Goal: Check status: Check status

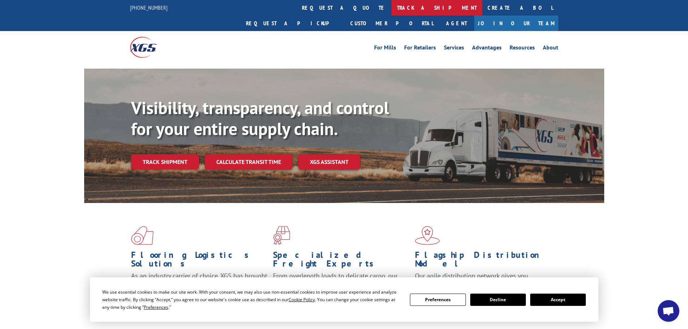
click at [392, 7] on link "track a shipment" at bounding box center [437, 8] width 91 height 16
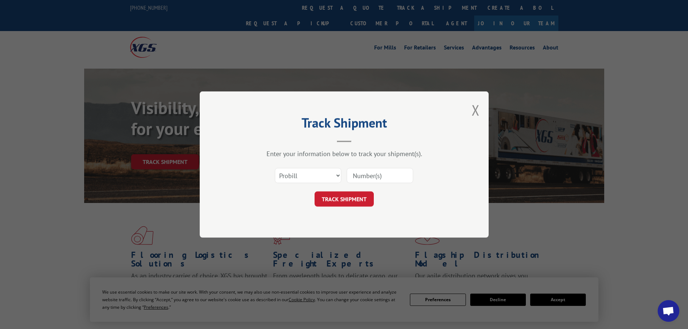
click at [370, 174] on input at bounding box center [380, 175] width 66 height 15
paste input "#41927381-1"
click at [357, 174] on input "#41927381-1" at bounding box center [380, 175] width 66 height 15
type input "41927381-1"
click button "TRACK SHIPMENT" at bounding box center [344, 198] width 59 height 15
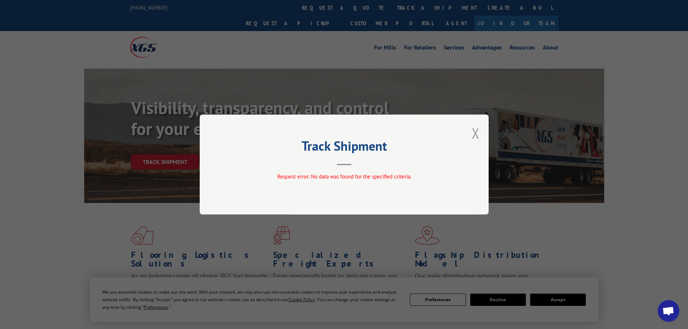
click at [472, 133] on button "Close modal" at bounding box center [476, 133] width 8 height 19
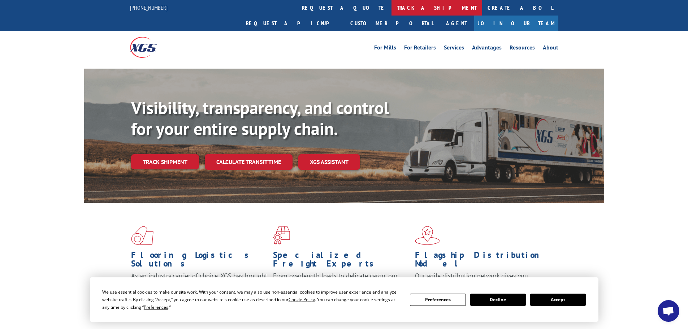
click at [392, 6] on link "track a shipment" at bounding box center [437, 8] width 91 height 16
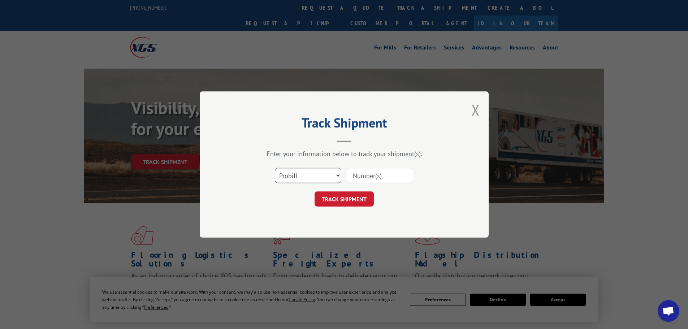
click at [312, 179] on select "Select category... Probill BOL PO" at bounding box center [308, 175] width 66 height 15
select select "po"
click at [275, 168] on select "Select category... Probill BOL PO" at bounding box center [308, 175] width 66 height 15
click at [380, 177] on input at bounding box center [380, 175] width 66 height 15
paste input "#41927381-1"
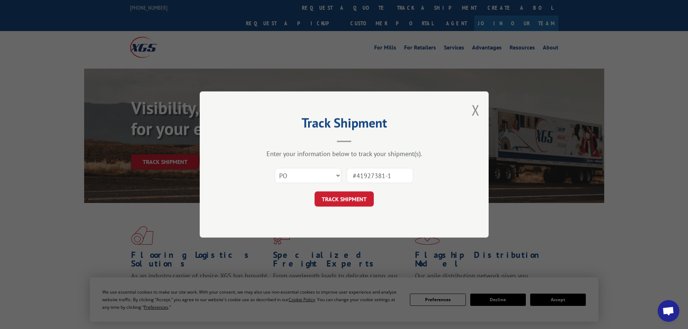
drag, startPoint x: 356, startPoint y: 174, endPoint x: 344, endPoint y: 177, distance: 12.5
click at [344, 177] on div "Select category... Probill BOL PO #41927381-1" at bounding box center [344, 176] width 217 height 24
type input "41927381-1"
click button "TRACK SHIPMENT" at bounding box center [344, 198] width 59 height 15
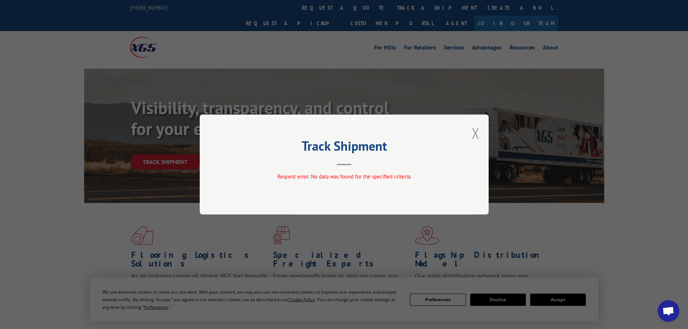
click at [472, 137] on button "Close modal" at bounding box center [476, 133] width 8 height 19
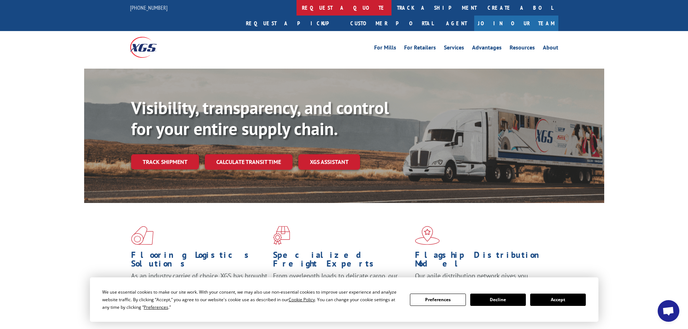
click at [297, 12] on link "request a quote" at bounding box center [344, 8] width 95 height 16
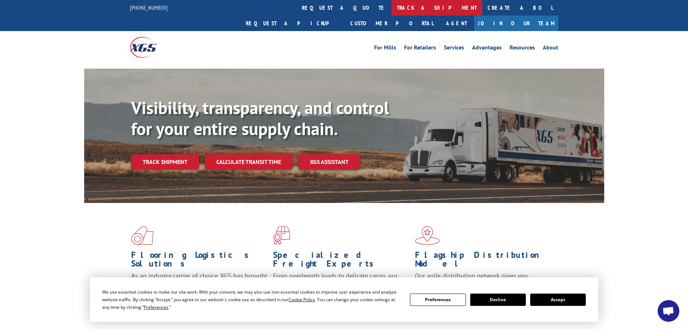
click at [392, 13] on link "track a shipment" at bounding box center [437, 8] width 91 height 16
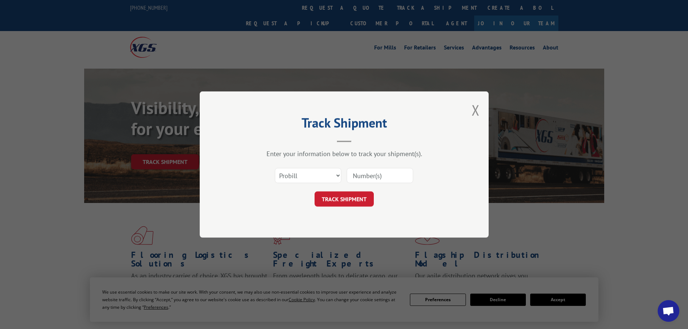
click at [323, 184] on div "Select category... Probill BOL PO" at bounding box center [308, 175] width 66 height 17
click at [320, 177] on select "Select category... Probill BOL PO" at bounding box center [308, 175] width 66 height 15
select select "bol"
click at [275, 168] on select "Select category... Probill BOL PO" at bounding box center [308, 175] width 66 height 15
click at [370, 174] on input at bounding box center [380, 175] width 66 height 15
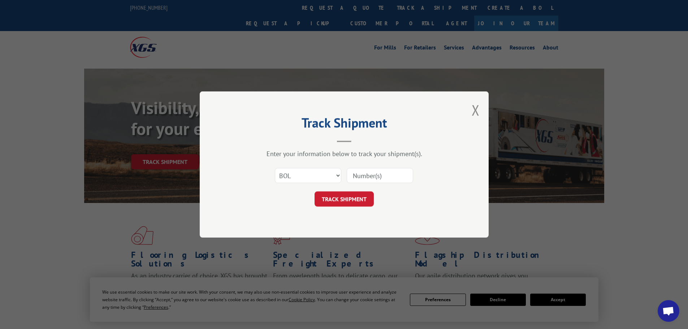
paste input "#41927381-1"
drag, startPoint x: 357, startPoint y: 176, endPoint x: 352, endPoint y: 177, distance: 5.3
click at [352, 177] on input "#41927381-1" at bounding box center [380, 175] width 66 height 15
type input "41927381-1"
click button "TRACK SHIPMENT" at bounding box center [344, 198] width 59 height 15
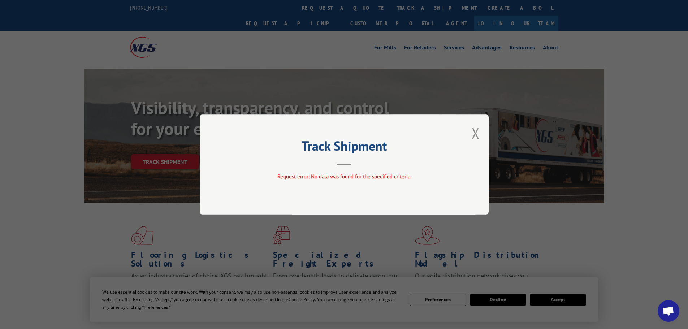
click at [319, 13] on div "Track Shipment Request error: No data was found for the specified criteria." at bounding box center [344, 164] width 688 height 329
click at [478, 132] on button "Close modal" at bounding box center [476, 133] width 8 height 19
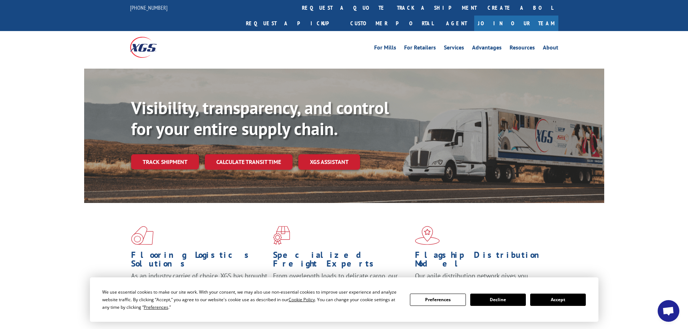
click at [392, 8] on link "track a shipment" at bounding box center [437, 8] width 91 height 16
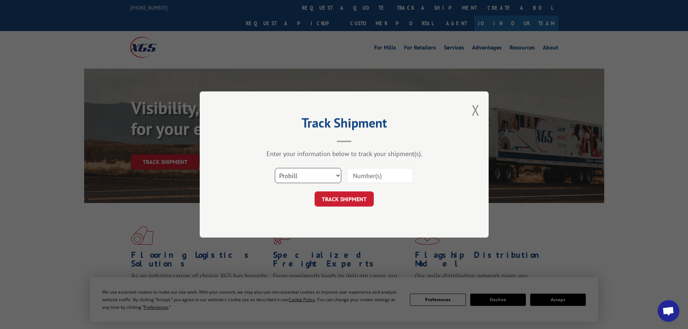
click at [296, 176] on select "Select category... Probill BOL PO" at bounding box center [308, 175] width 66 height 15
click at [275, 168] on select "Select category... Probill BOL PO" at bounding box center [308, 175] width 66 height 15
click at [366, 173] on input at bounding box center [380, 175] width 66 height 15
paste input "#41927381-1"
click at [356, 177] on input "#41927381-1" at bounding box center [380, 175] width 66 height 15
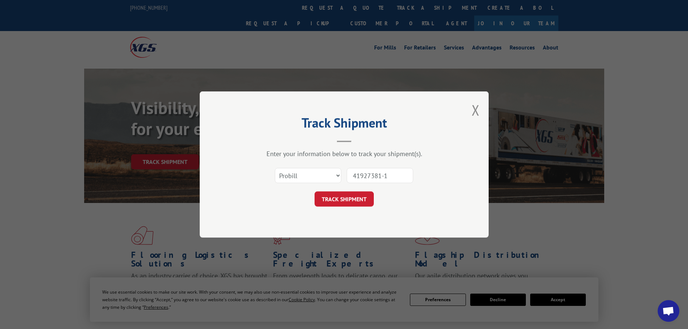
click at [388, 175] on input "41927381-1" at bounding box center [380, 175] width 66 height 15
type input "41927381"
click at [355, 198] on button "TRACK SHIPMENT" at bounding box center [344, 198] width 59 height 15
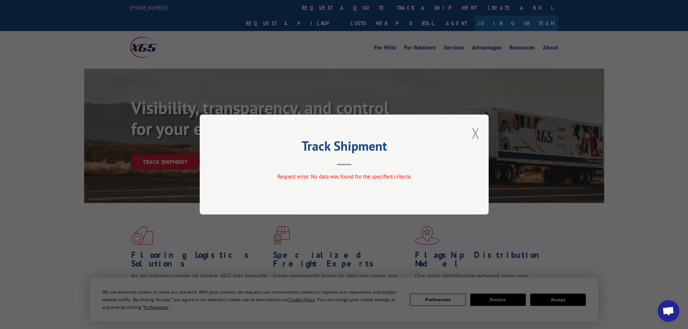
click at [479, 137] on button "Close modal" at bounding box center [476, 133] width 8 height 19
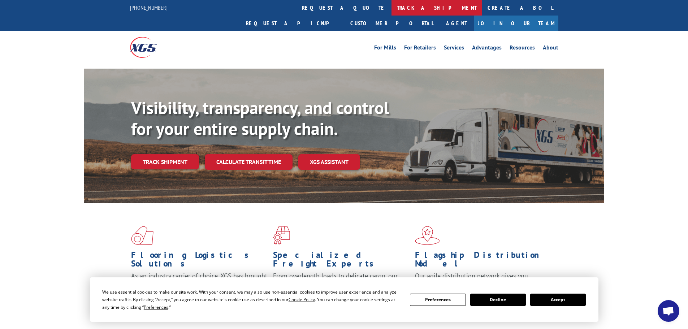
click at [392, 7] on link "track a shipment" at bounding box center [437, 8] width 91 height 16
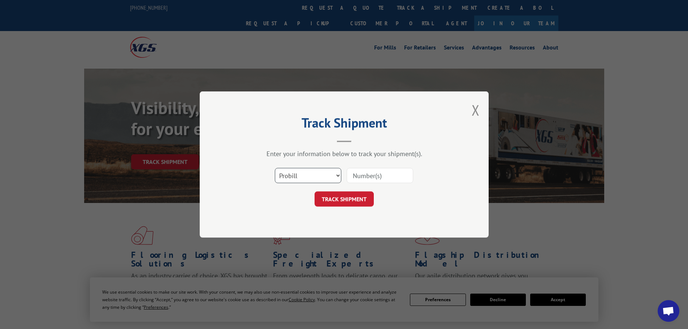
click at [304, 178] on select "Select category... Probill BOL PO" at bounding box center [308, 175] width 66 height 15
click at [275, 168] on select "Select category... Probill BOL PO" at bounding box center [308, 175] width 66 height 15
drag, startPoint x: 388, startPoint y: 173, endPoint x: 381, endPoint y: 173, distance: 6.9
click at [388, 173] on input at bounding box center [380, 175] width 66 height 15
click at [321, 172] on select "Select category... Probill BOL PO" at bounding box center [308, 175] width 66 height 15
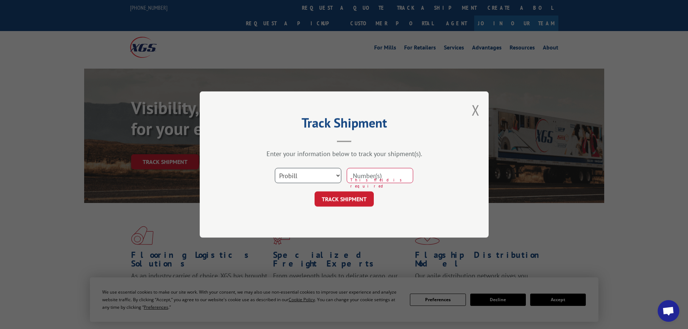
select select "bol"
click at [275, 168] on select "Select category... Probill BOL PO" at bounding box center [308, 175] width 66 height 15
click at [363, 179] on input at bounding box center [380, 175] width 66 height 15
paste input "#41927381-1"
click at [358, 178] on input "#41927381-1" at bounding box center [380, 175] width 66 height 15
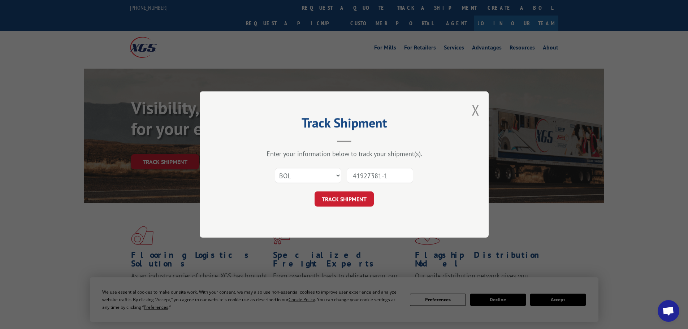
drag, startPoint x: 373, startPoint y: 170, endPoint x: 385, endPoint y: 175, distance: 13.5
click at [383, 174] on input "41927381-1" at bounding box center [380, 175] width 66 height 15
click at [392, 176] on input "41927381-1" at bounding box center [380, 175] width 66 height 15
type input "41927381"
click at [355, 200] on button "TRACK SHIPMENT" at bounding box center [344, 198] width 59 height 15
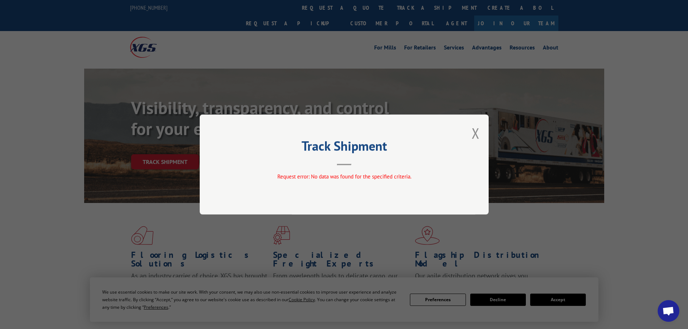
click at [482, 132] on div "Track Shipment Request error: No data was found for the specified criteria." at bounding box center [344, 165] width 289 height 100
click at [475, 133] on button "Close modal" at bounding box center [476, 133] width 8 height 19
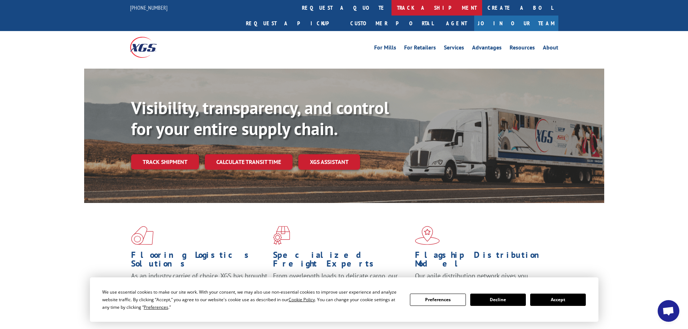
click at [392, 8] on link "track a shipment" at bounding box center [437, 8] width 91 height 16
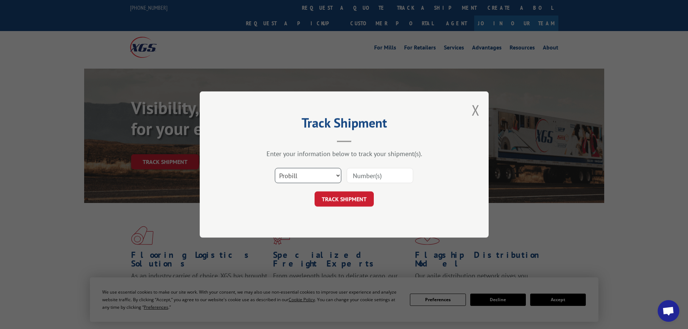
drag, startPoint x: 293, startPoint y: 170, endPoint x: 294, endPoint y: 178, distance: 8.1
click at [293, 171] on select "Select category... Probill BOL PO" at bounding box center [308, 175] width 66 height 15
select select "po"
click at [275, 168] on select "Select category... Probill BOL PO" at bounding box center [308, 175] width 66 height 15
click at [395, 176] on input at bounding box center [380, 175] width 66 height 15
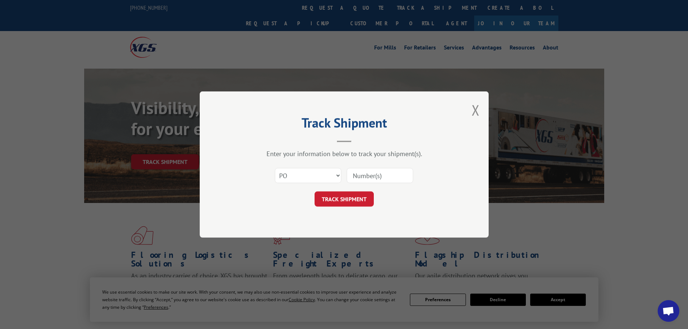
paste input "#41927381-1"
drag, startPoint x: 357, startPoint y: 175, endPoint x: 352, endPoint y: 178, distance: 5.8
click at [352, 178] on input "#41927381-1" at bounding box center [380, 175] width 66 height 15
click at [400, 176] on input "41927381-1" at bounding box center [380, 175] width 66 height 15
type input "41927381"
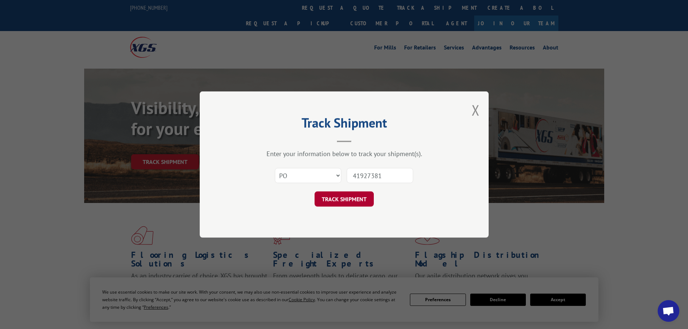
click at [358, 201] on button "TRACK SHIPMENT" at bounding box center [344, 198] width 59 height 15
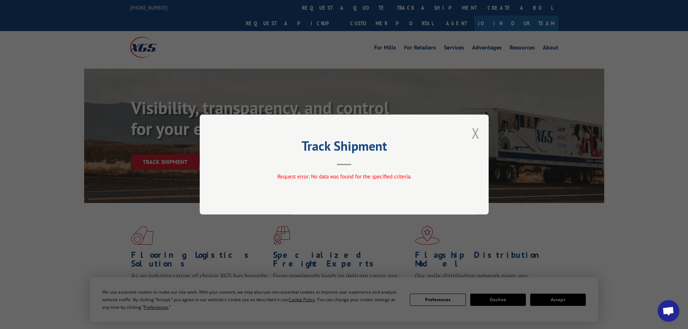
click at [473, 135] on button "Close modal" at bounding box center [476, 133] width 8 height 19
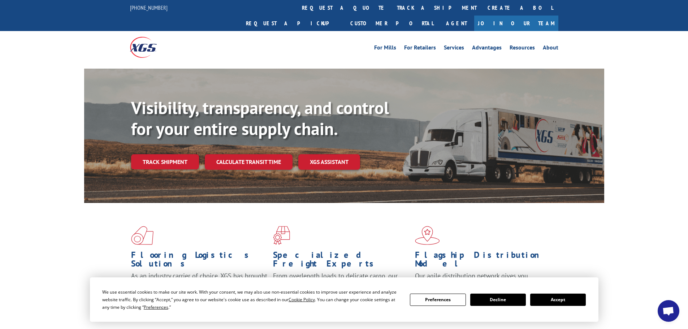
click at [392, 10] on link "track a shipment" at bounding box center [437, 8] width 91 height 16
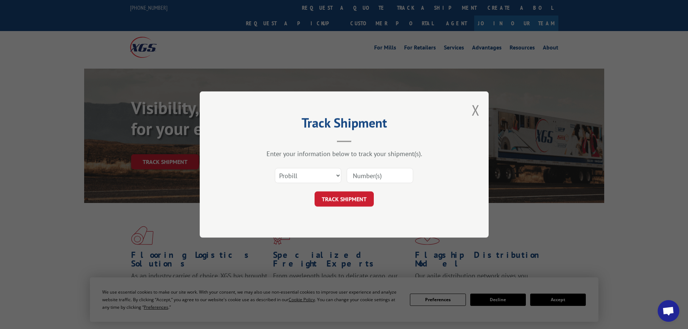
click at [369, 177] on input at bounding box center [380, 175] width 66 height 15
paste input "41927381"
click at [353, 178] on input "41927381" at bounding box center [380, 175] width 66 height 15
type input "#41927381"
click at [356, 198] on button "TRACK SHIPMENT" at bounding box center [344, 198] width 59 height 15
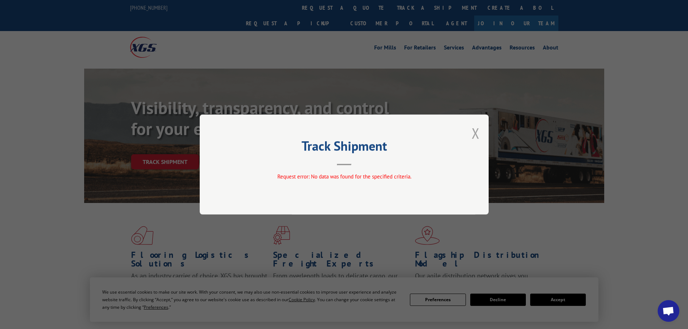
click at [474, 137] on button "Close modal" at bounding box center [476, 133] width 8 height 19
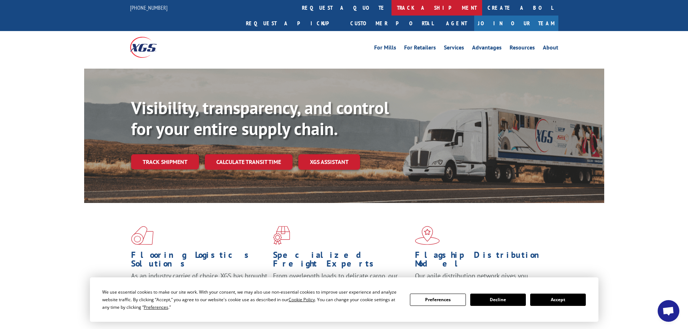
click at [392, 5] on link "track a shipment" at bounding box center [437, 8] width 91 height 16
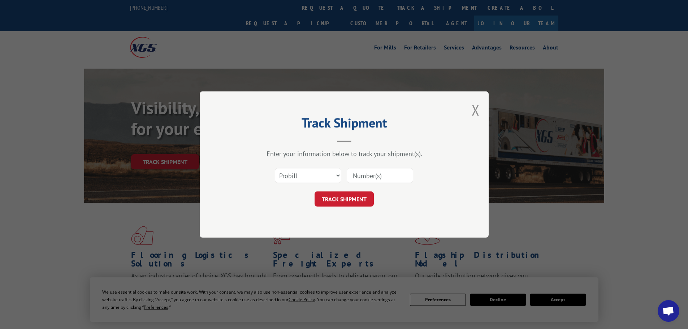
click at [307, 184] on div "Select category... Probill BOL PO" at bounding box center [308, 175] width 66 height 17
click at [380, 181] on input at bounding box center [380, 175] width 66 height 15
paste input "XGI122371"
type input "XGI122371"
click at [346, 200] on button "TRACK SHIPMENT" at bounding box center [344, 198] width 59 height 15
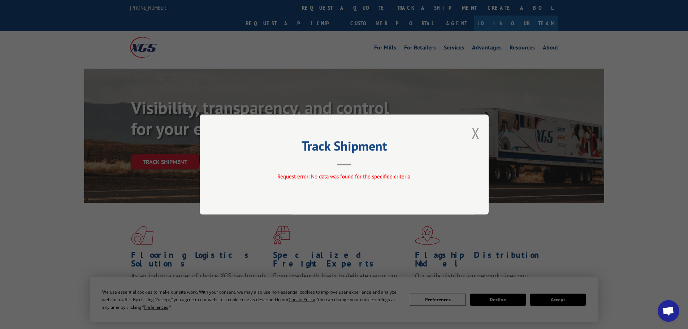
click at [408, 91] on div "Track Shipment Request error: No data was found for the specified criteria." at bounding box center [344, 164] width 688 height 329
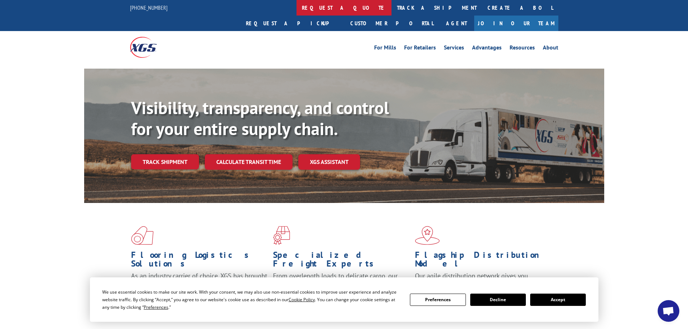
click at [297, 6] on link "request a quote" at bounding box center [344, 8] width 95 height 16
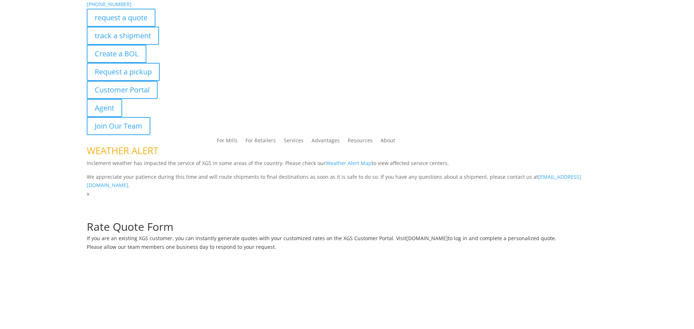
click at [307, 9] on div "request a quote" at bounding box center [347, 18] width 520 height 18
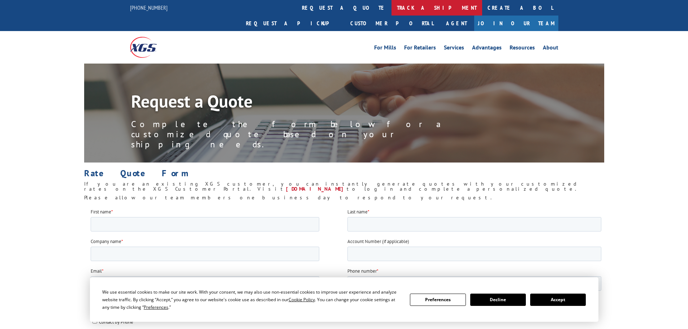
click at [392, 10] on link "track a shipment" at bounding box center [437, 8] width 91 height 16
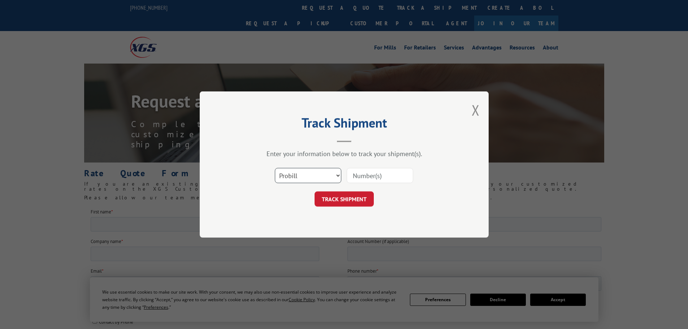
click at [317, 172] on select "Select category... Probill BOL PO" at bounding box center [308, 175] width 66 height 15
select select "bol"
click at [275, 168] on select "Select category... Probill BOL PO" at bounding box center [308, 175] width 66 height 15
click at [358, 179] on input at bounding box center [380, 175] width 66 height 15
paste input "XGI122371"
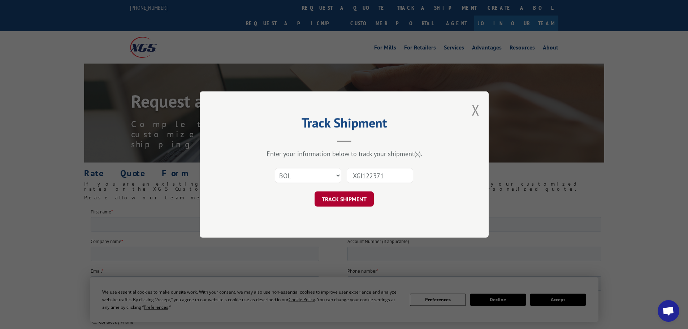
type input "XGI122371"
click at [348, 199] on button "TRACK SHIPMENT" at bounding box center [344, 198] width 59 height 15
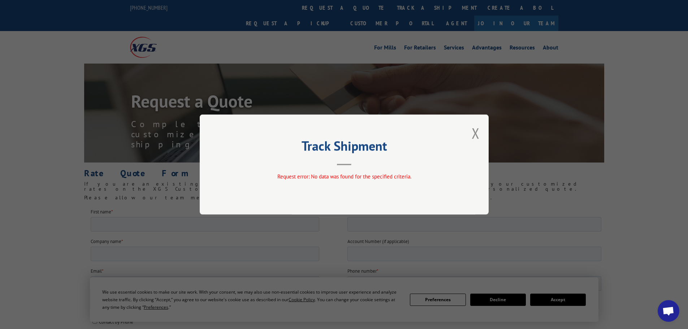
click at [353, 92] on div "Track Shipment Request error: No data was found for the specified criteria." at bounding box center [344, 164] width 688 height 329
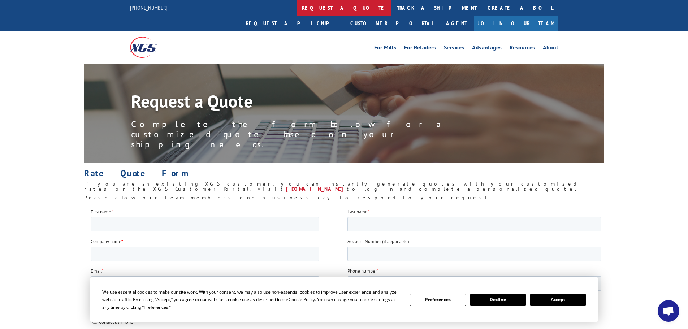
click at [297, 12] on link "request a quote" at bounding box center [344, 8] width 95 height 16
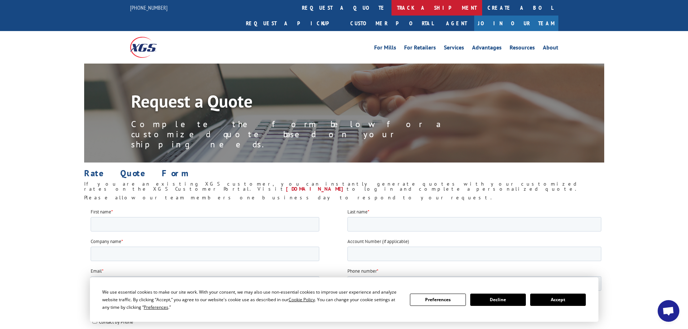
click at [392, 11] on link "track a shipment" at bounding box center [437, 8] width 91 height 16
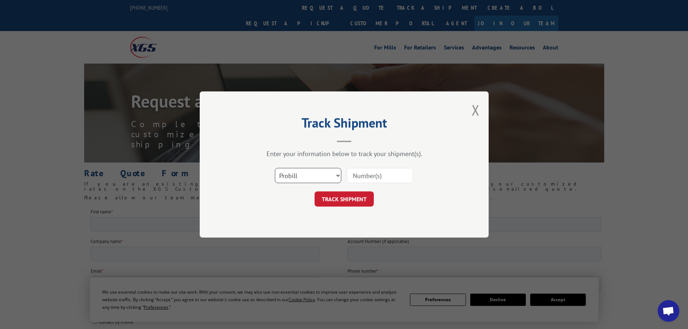
click at [309, 169] on select "Select category... Probill BOL PO" at bounding box center [308, 175] width 66 height 15
select select "po"
click at [275, 168] on select "Select category... Probill BOL PO" at bounding box center [308, 175] width 66 height 15
click at [368, 178] on input at bounding box center [380, 175] width 66 height 15
paste input "XGI122371"
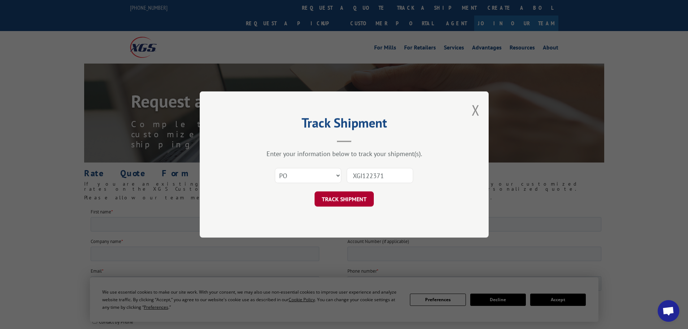
type input "XGI122371"
click at [355, 197] on button "TRACK SHIPMENT" at bounding box center [344, 198] width 59 height 15
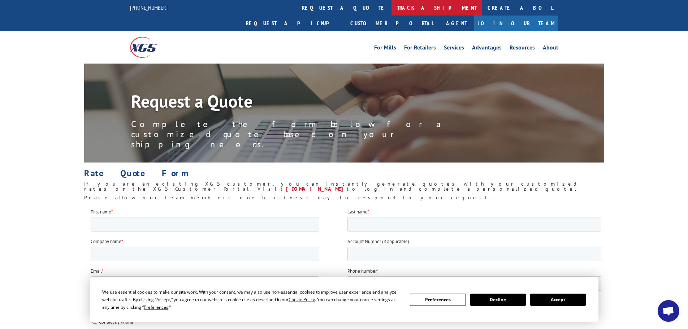
click at [392, 7] on link "track a shipment" at bounding box center [437, 8] width 91 height 16
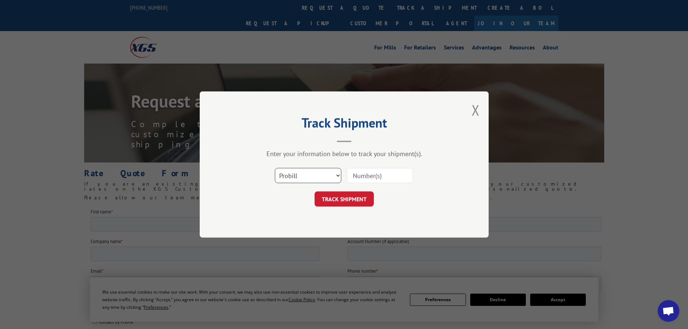
click at [312, 181] on select "Select category... Probill BOL PO" at bounding box center [308, 175] width 66 height 15
click at [363, 175] on input at bounding box center [380, 175] width 66 height 15
paste input "XGI122371"
drag, startPoint x: 361, startPoint y: 175, endPoint x: 345, endPoint y: 177, distance: 16.8
click at [345, 177] on div "Select category... Probill BOL PO XGI122371" at bounding box center [344, 176] width 217 height 24
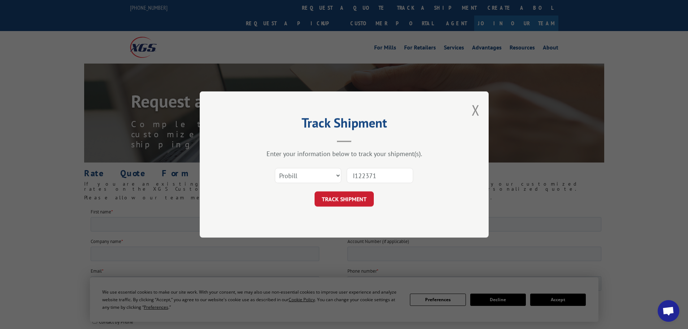
type input "122371"
click button "TRACK SHIPMENT" at bounding box center [344, 198] width 59 height 15
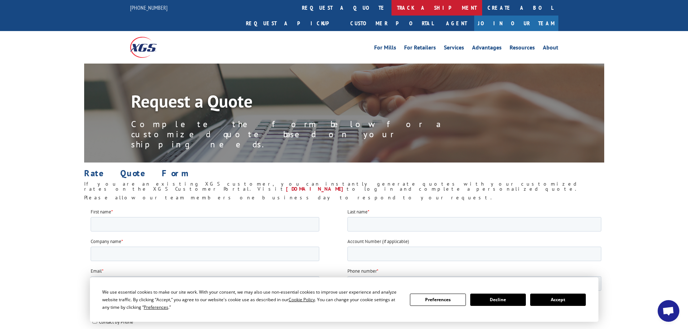
click at [392, 4] on link "track a shipment" at bounding box center [437, 8] width 91 height 16
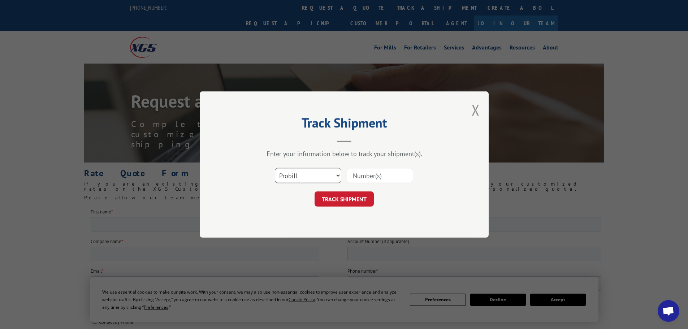
click at [301, 182] on select "Select category... Probill BOL PO" at bounding box center [308, 175] width 66 height 15
select select "bol"
click at [275, 168] on select "Select category... Probill BOL PO" at bounding box center [308, 175] width 66 height 15
click at [360, 179] on input at bounding box center [380, 175] width 66 height 15
paste input "XGI122371"
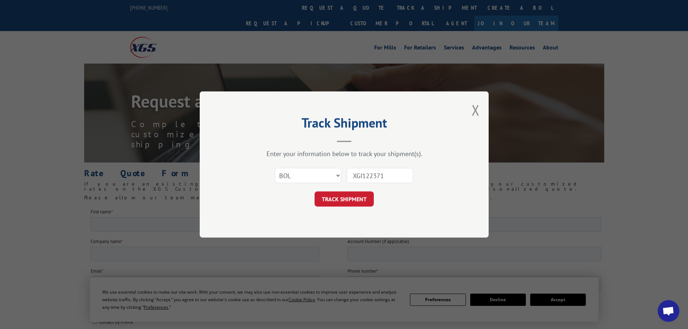
drag, startPoint x: 362, startPoint y: 178, endPoint x: 341, endPoint y: 182, distance: 21.4
click at [341, 182] on div "Select category... Probill BOL PO XGI122371" at bounding box center [344, 176] width 217 height 24
type input "122371"
click button "TRACK SHIPMENT" at bounding box center [344, 198] width 59 height 15
